Goal: Complete application form

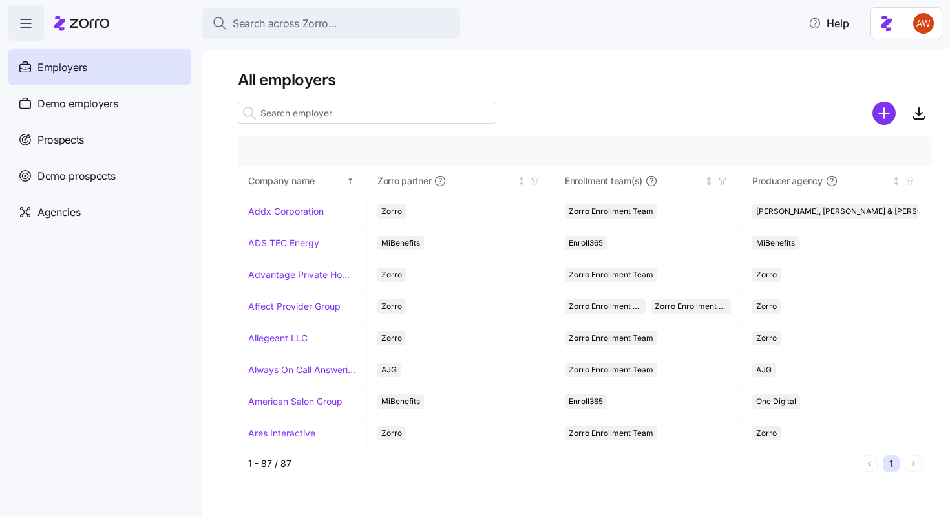
click at [348, 108] on input at bounding box center [367, 113] width 258 height 21
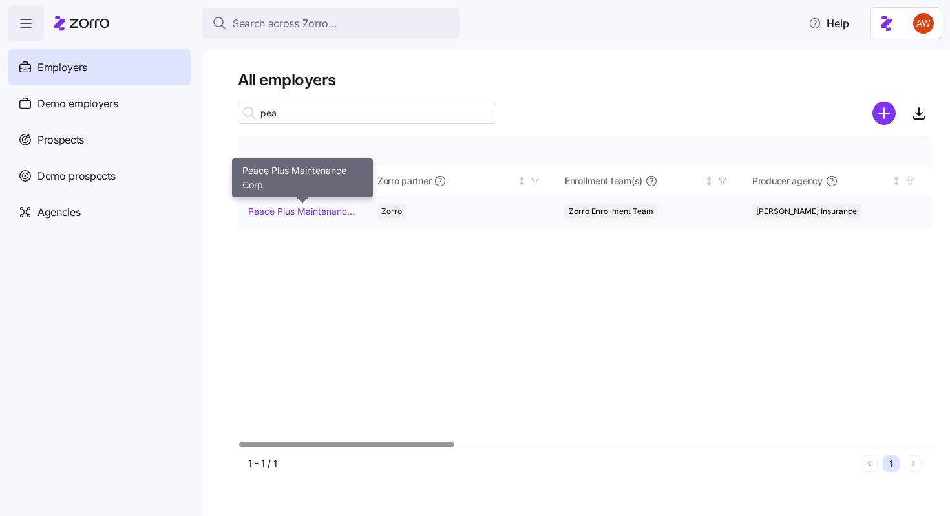
type input "pea"
click at [323, 214] on link "Peace Plus Maintenance Corp" at bounding box center [302, 211] width 108 height 13
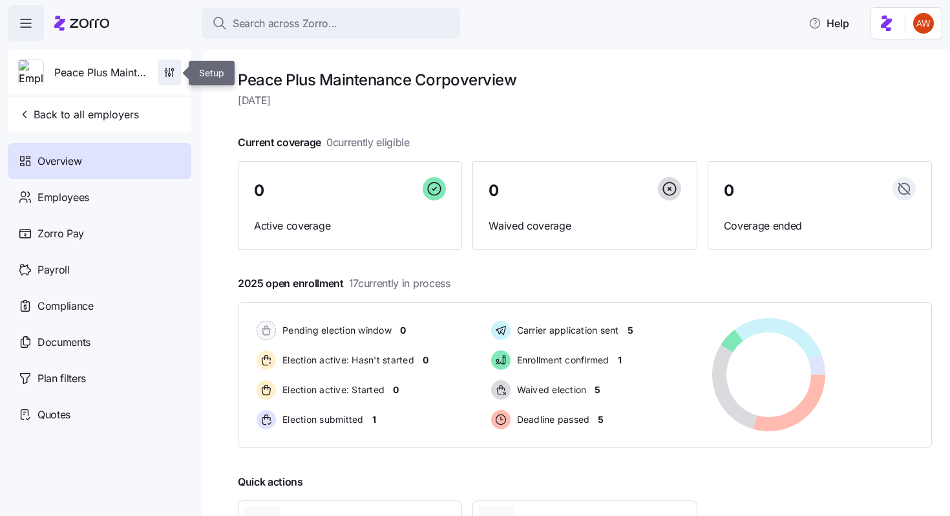
click at [169, 68] on icon "button" at bounding box center [169, 72] width 13 height 13
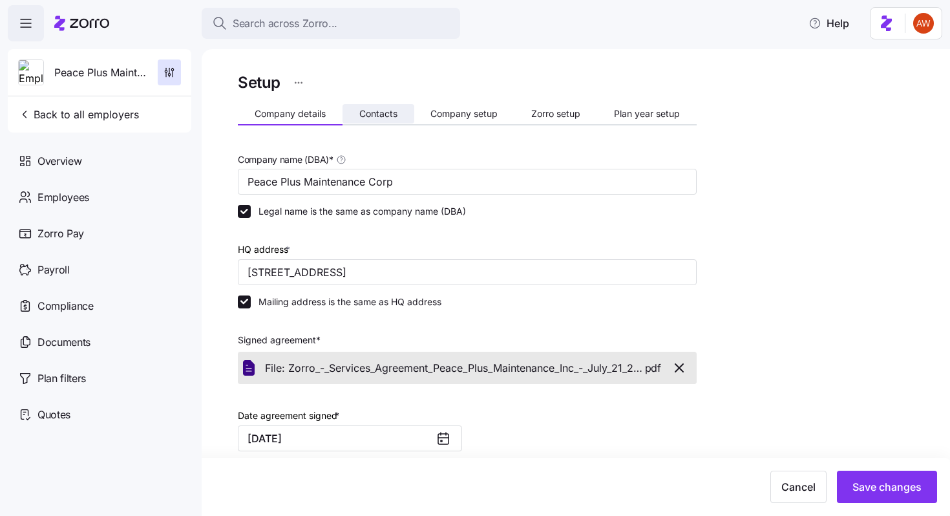
click at [379, 120] on button "Contacts" at bounding box center [378, 113] width 72 height 19
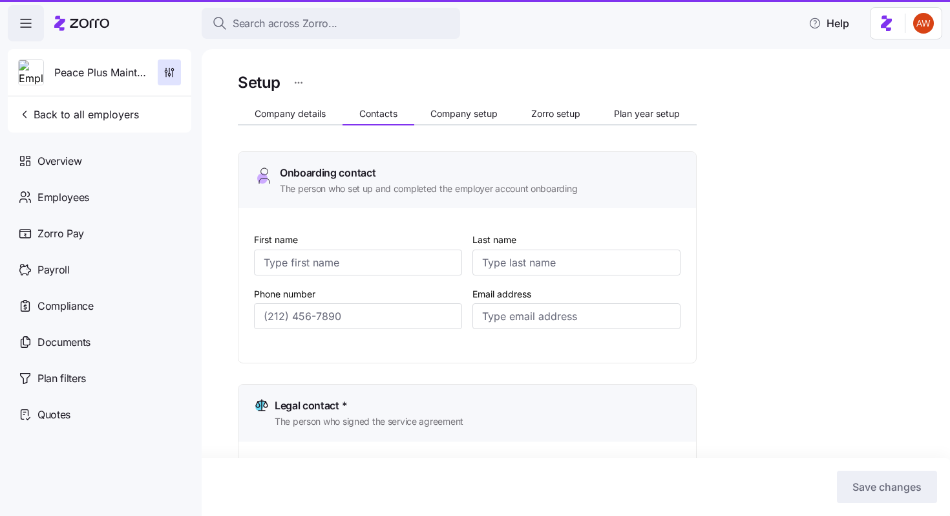
type input "[PERSON_NAME]"
type input "[EMAIL_ADDRESS][DOMAIN_NAME]"
type input "[PERSON_NAME]"
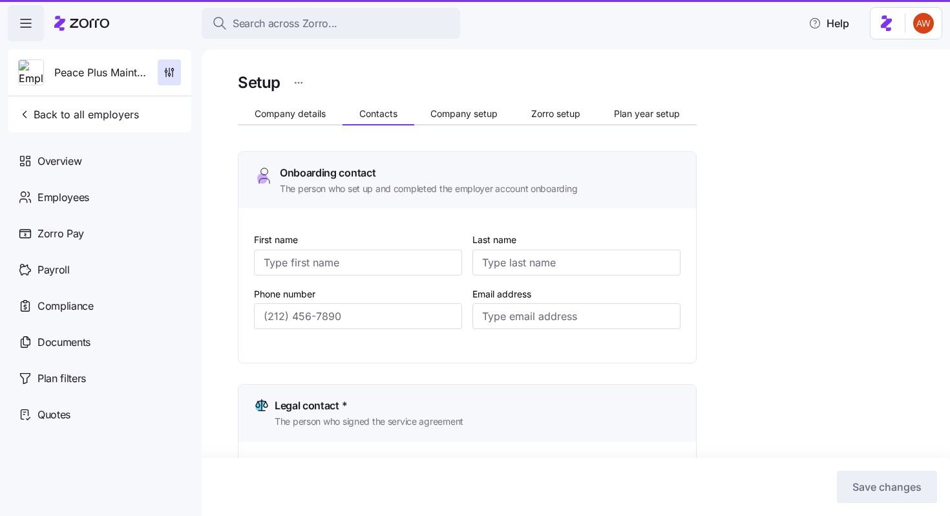
type input "[EMAIL_ADDRESS][DOMAIN_NAME]"
type input "Melly"
type input "[PERSON_NAME]"
type input "[EMAIL_ADDRESS][DOMAIN_NAME]"
type input "[PERSON_NAME]"
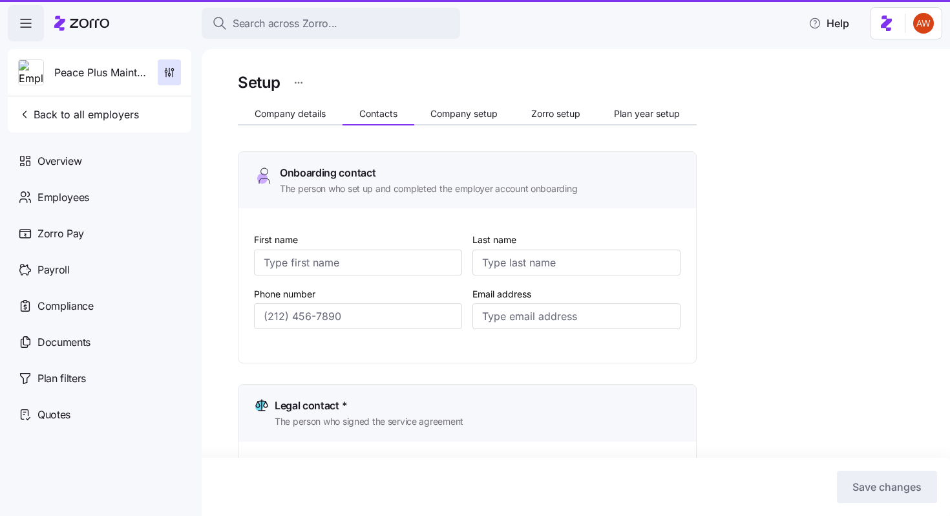
type input "Mackay"
type input "[EMAIL_ADDRESS][DOMAIN_NAME]"
type input "[PHONE_NUMBER]"
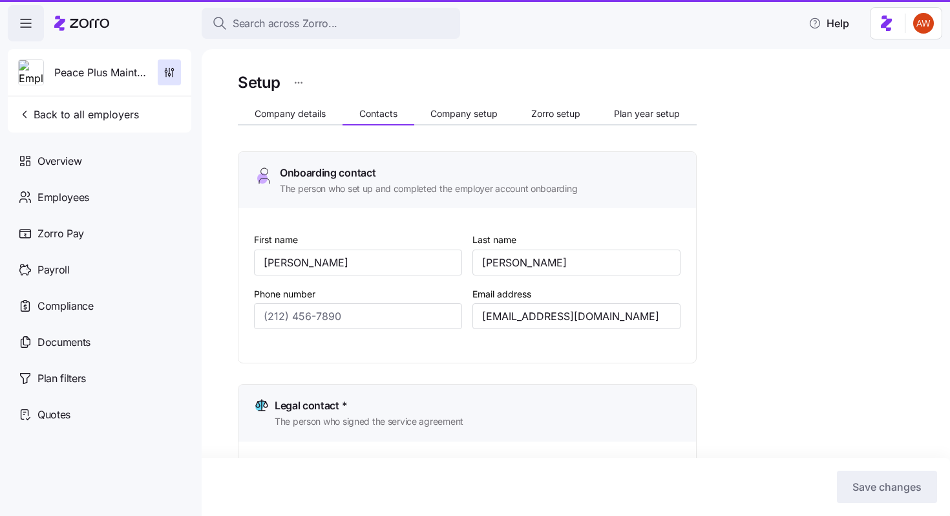
type input "[PHONE_NUMBER]"
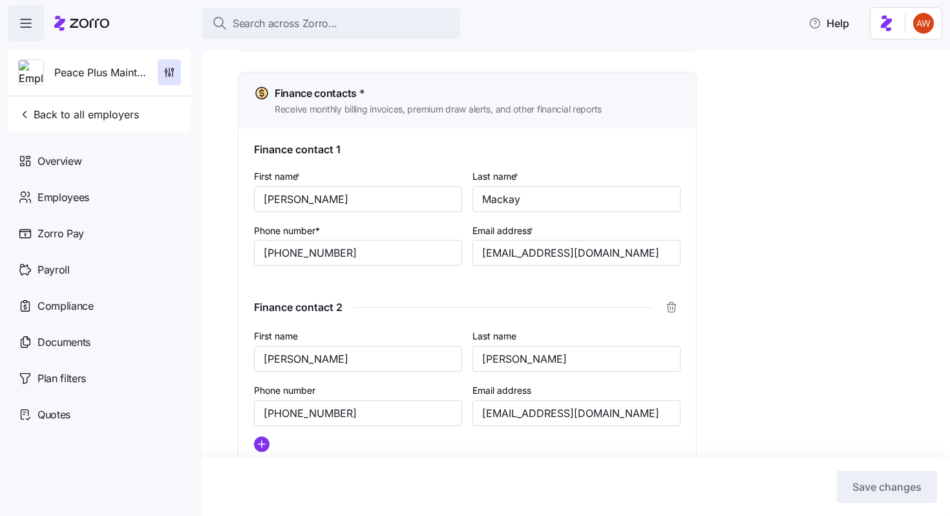
scroll to position [850, 0]
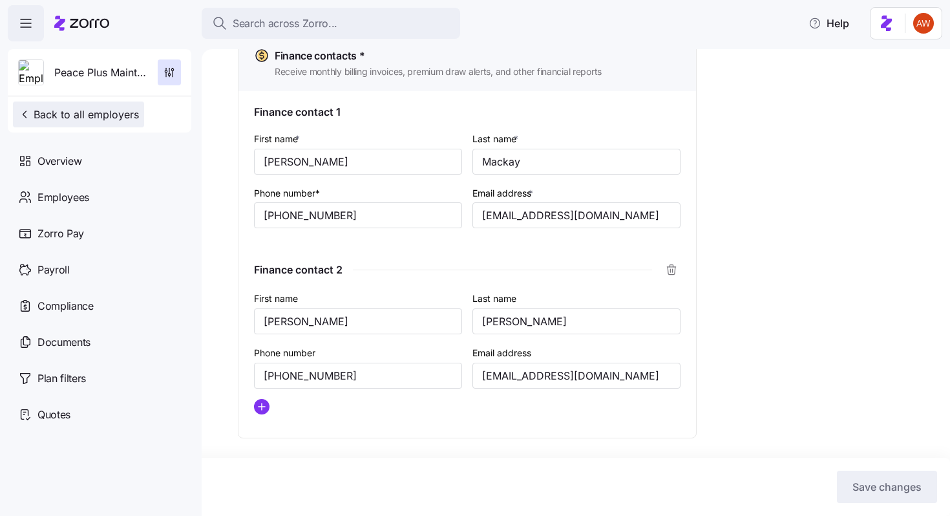
click at [92, 105] on button "Back to all employers" at bounding box center [78, 114] width 131 height 26
